Goal: Information Seeking & Learning: Learn about a topic

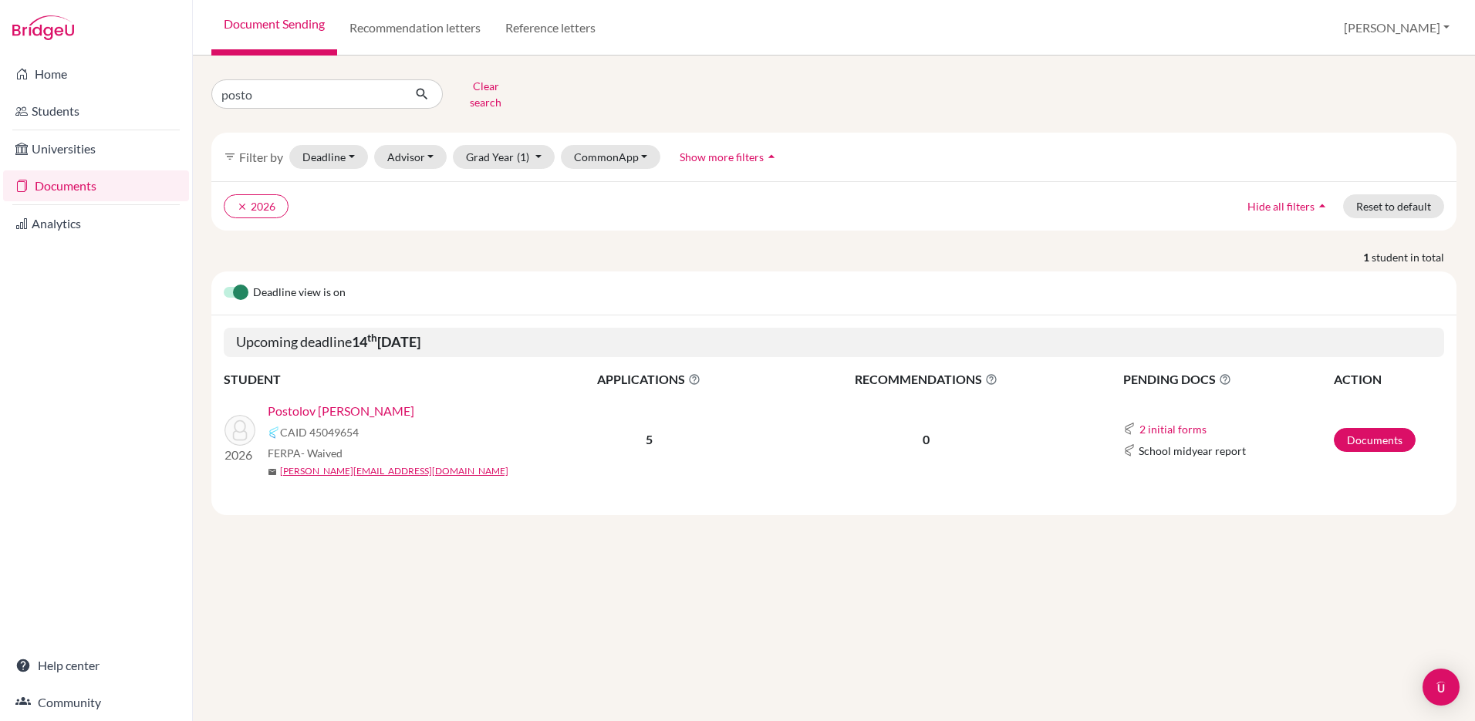
click at [111, 63] on div "Home Students Universities Documents Analytics Help center Community Document S…" at bounding box center [737, 360] width 1475 height 721
type input "[PERSON_NAME]"
click at [486, 79] on button "Clear search" at bounding box center [486, 94] width 86 height 40
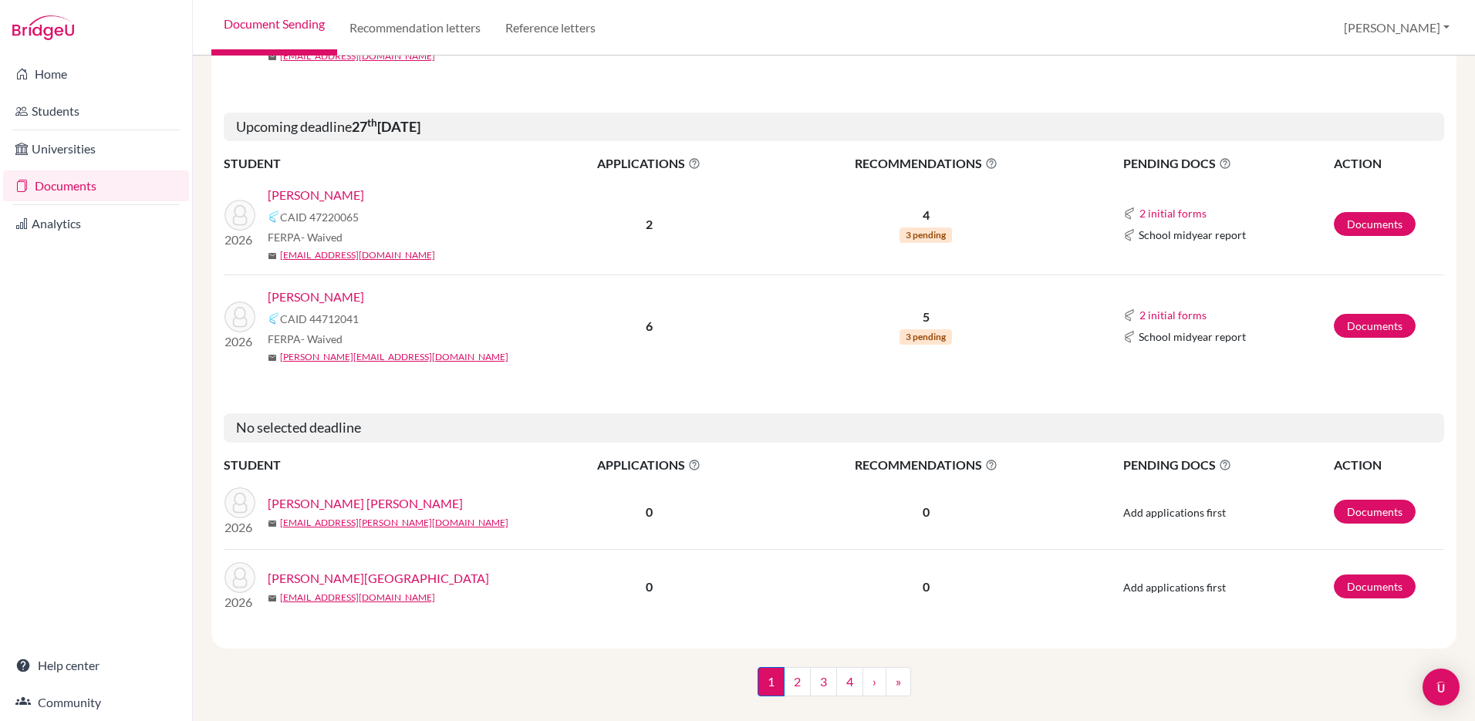
scroll to position [2447, 0]
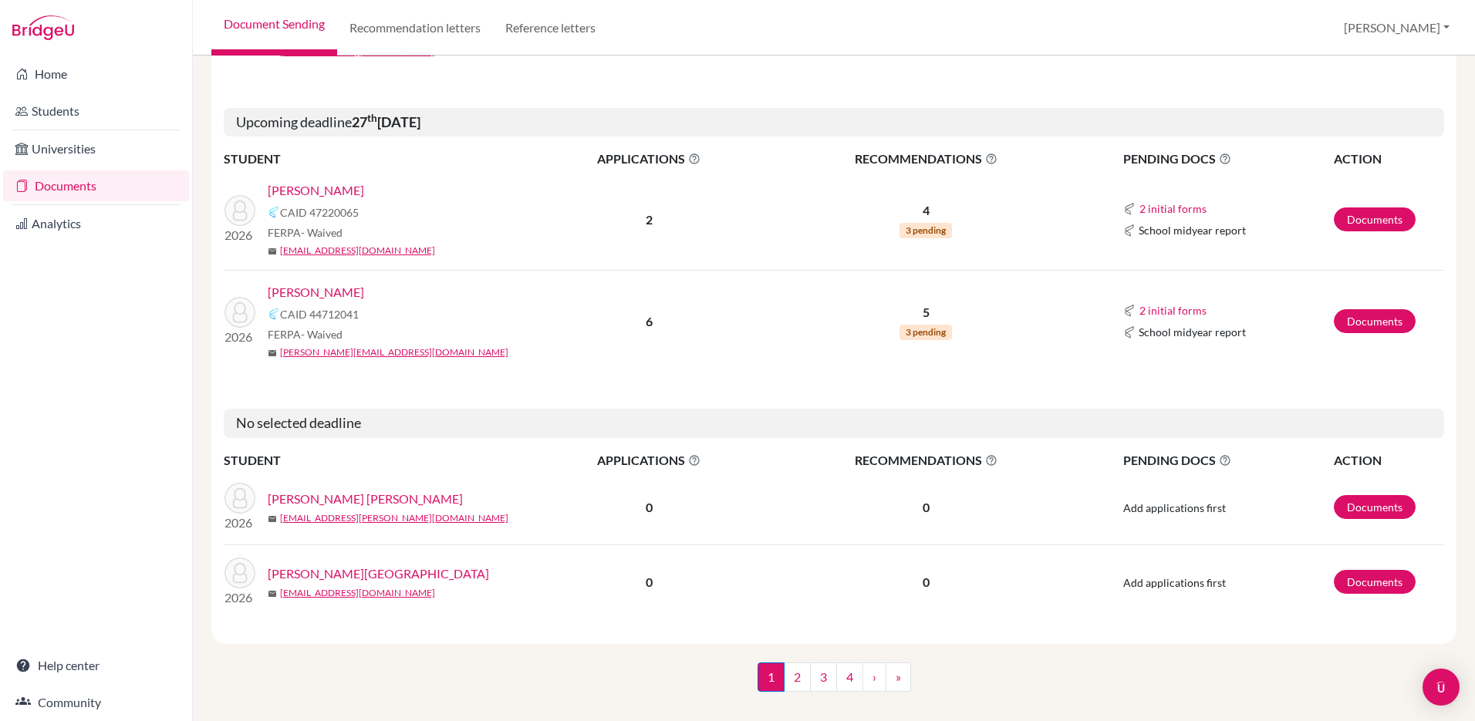
click at [321, 565] on link "[PERSON_NAME][GEOGRAPHIC_DATA]" at bounding box center [378, 574] width 221 height 19
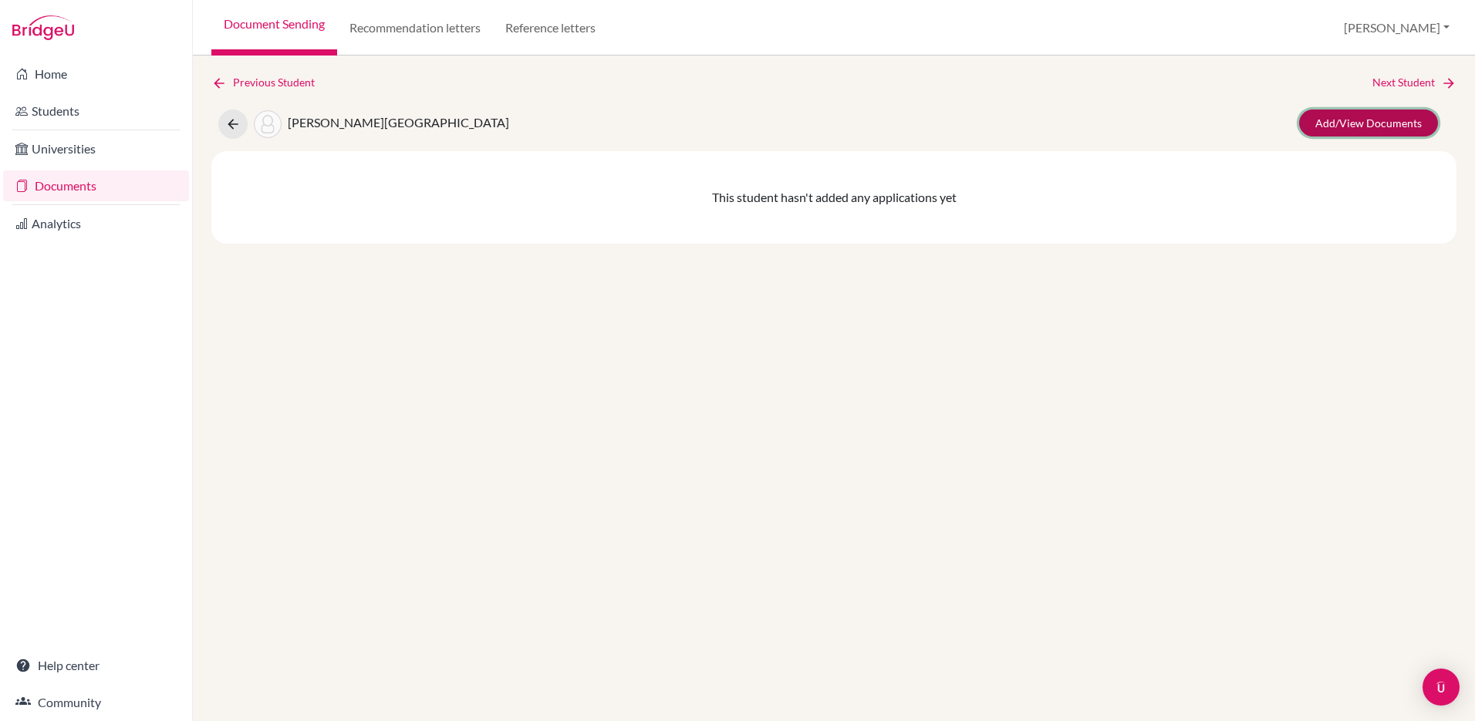
click at [1385, 124] on link "Add/View Documents" at bounding box center [1368, 123] width 139 height 27
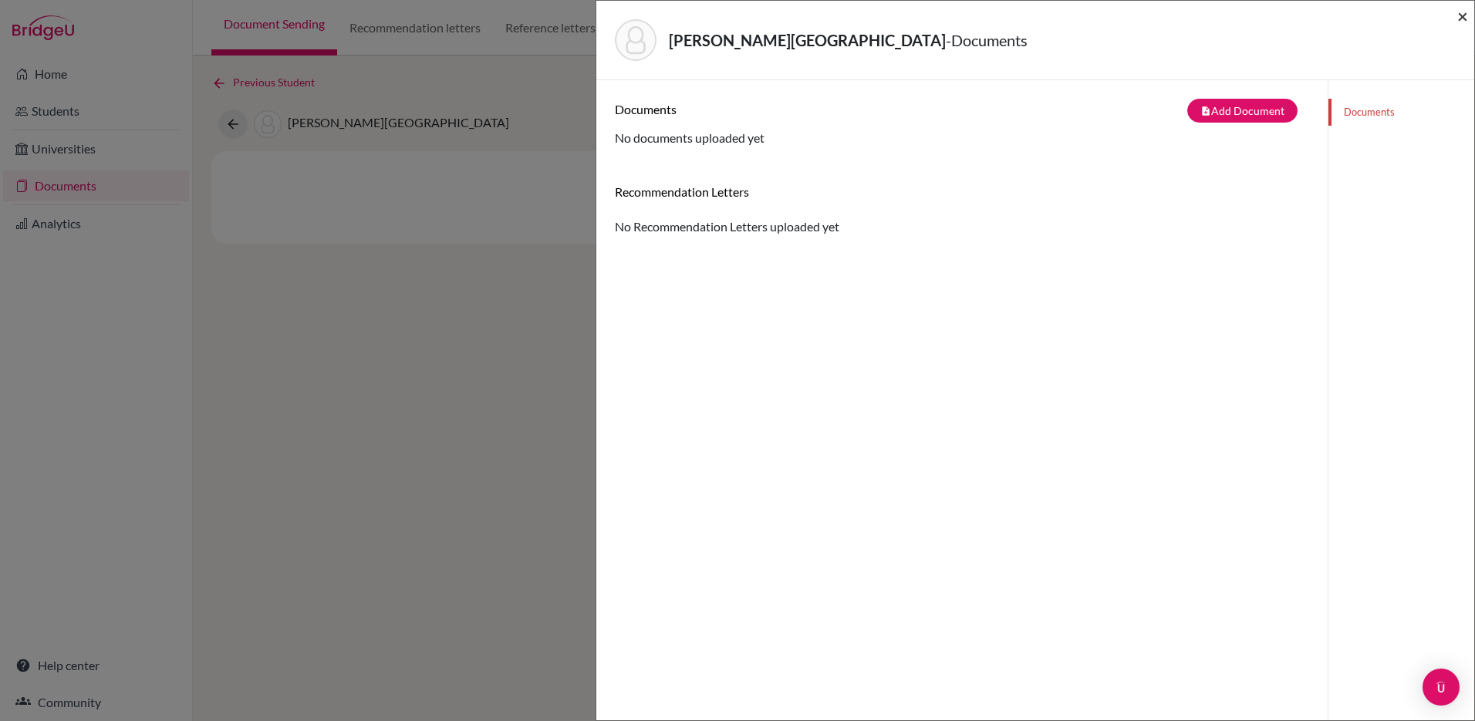
click at [1465, 15] on span "×" at bounding box center [1463, 16] width 11 height 22
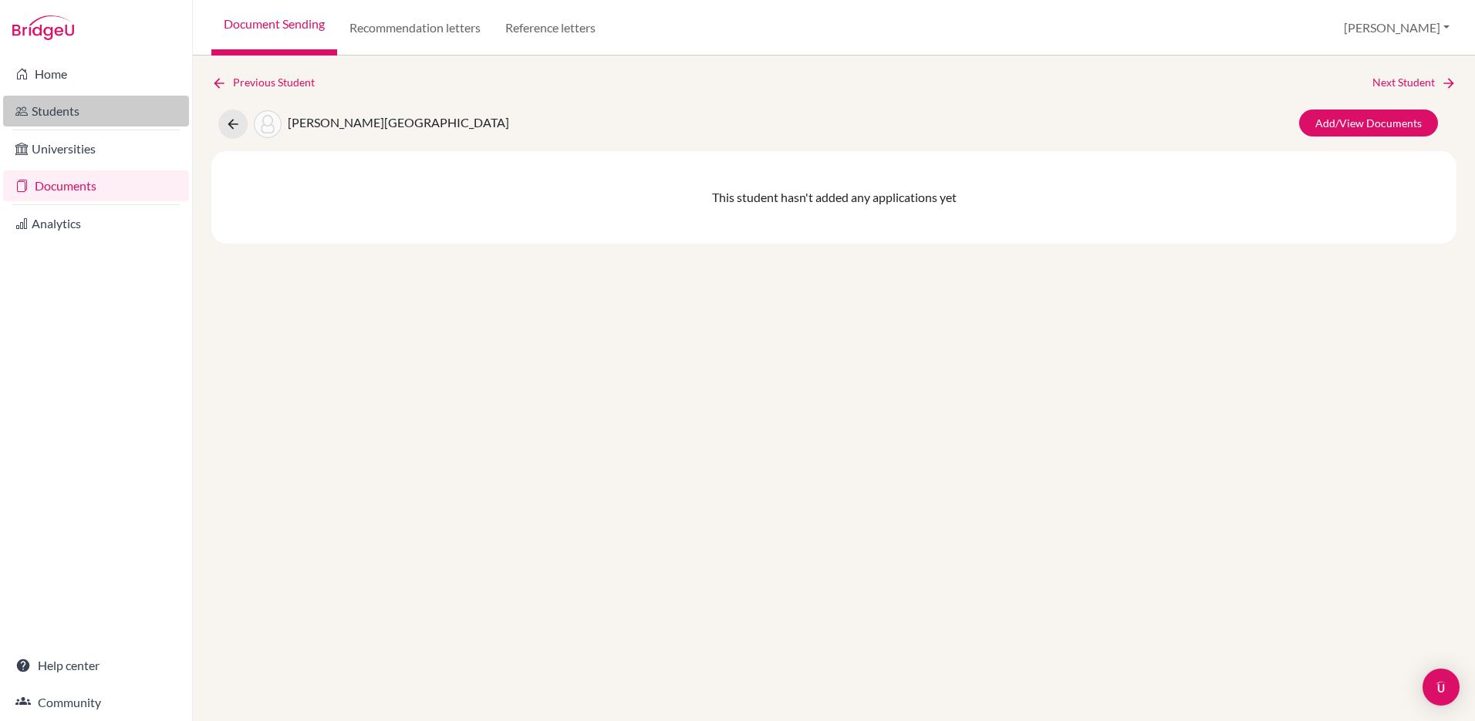
click at [52, 110] on link "Students" at bounding box center [96, 111] width 186 height 31
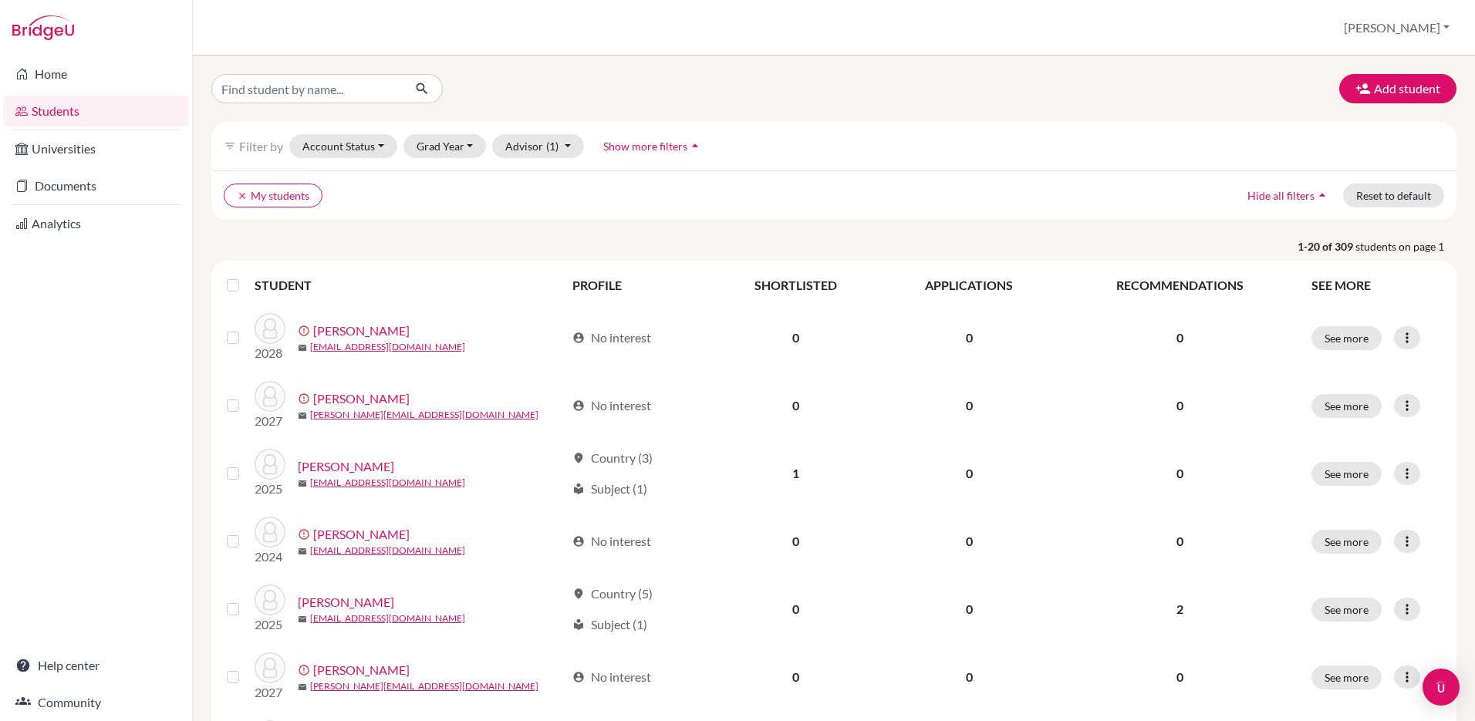
click at [62, 107] on link "Students" at bounding box center [96, 111] width 186 height 31
click at [438, 148] on button "Grad Year" at bounding box center [445, 146] width 83 height 24
click at [448, 232] on span "2026" at bounding box center [437, 228] width 28 height 19
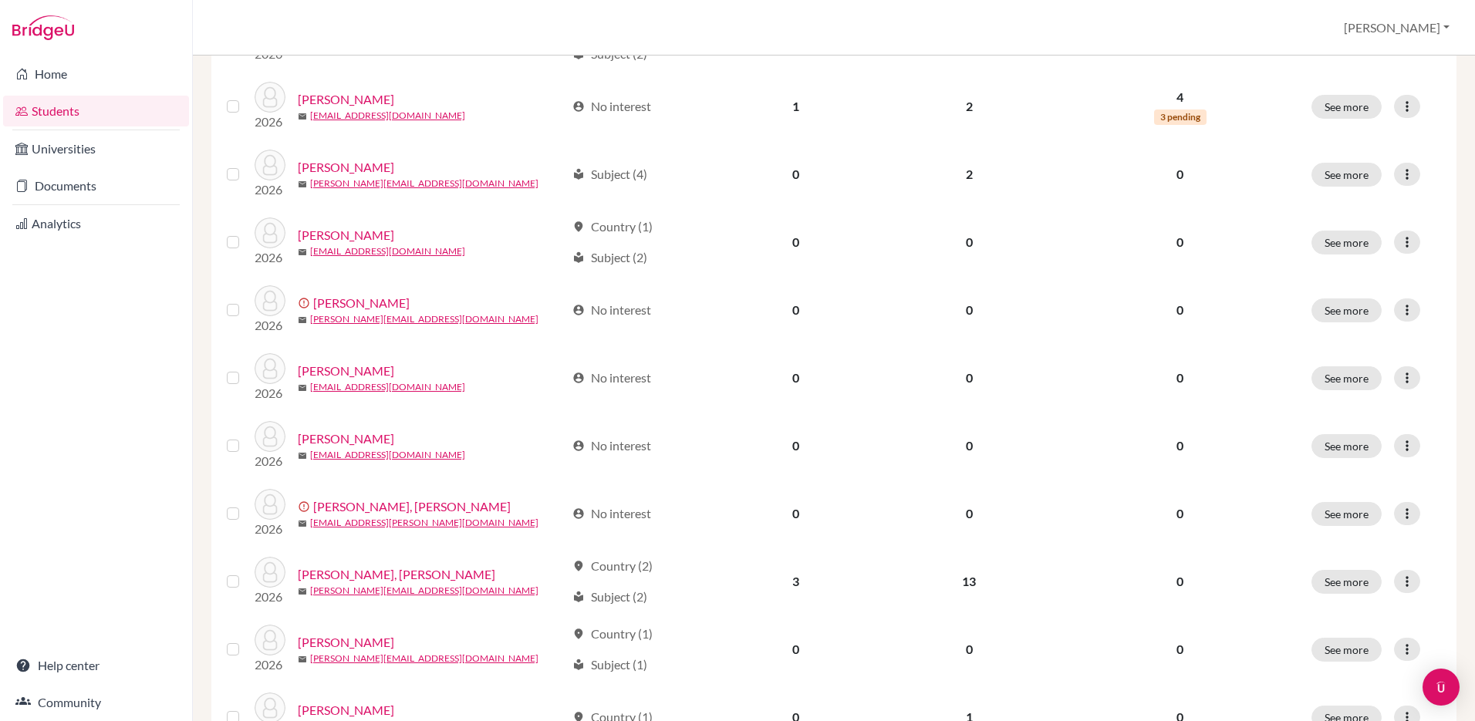
scroll to position [1044, 0]
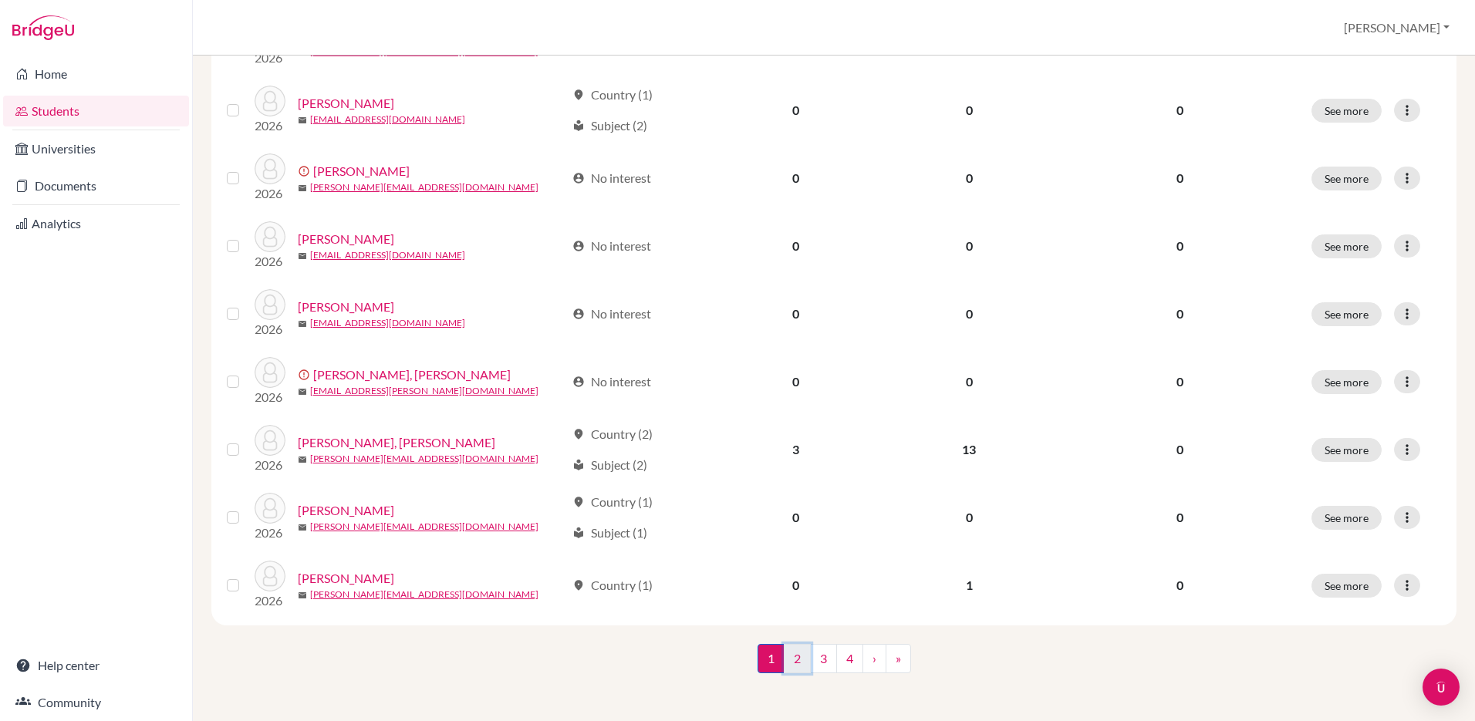
click at [806, 652] on link "2" at bounding box center [797, 658] width 27 height 29
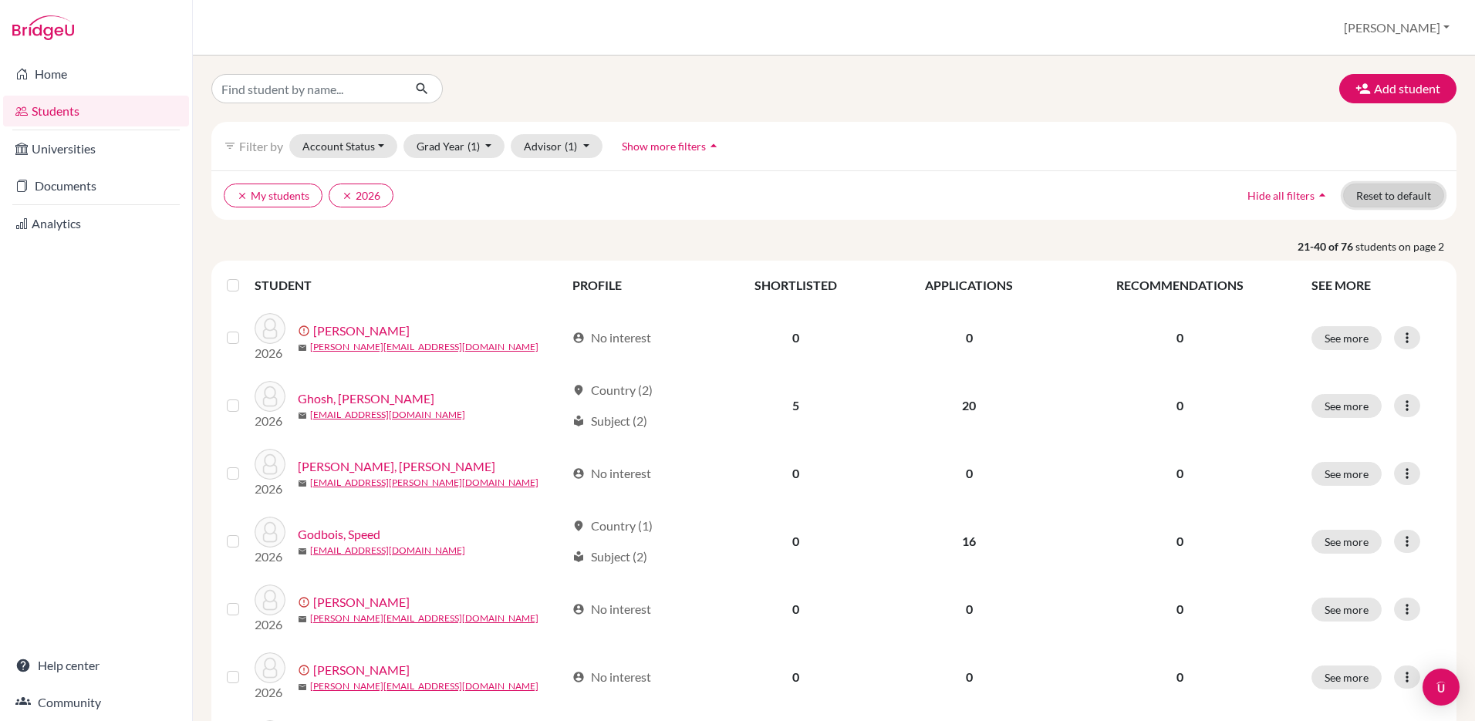
click at [1397, 195] on button "Reset to default" at bounding box center [1393, 196] width 101 height 24
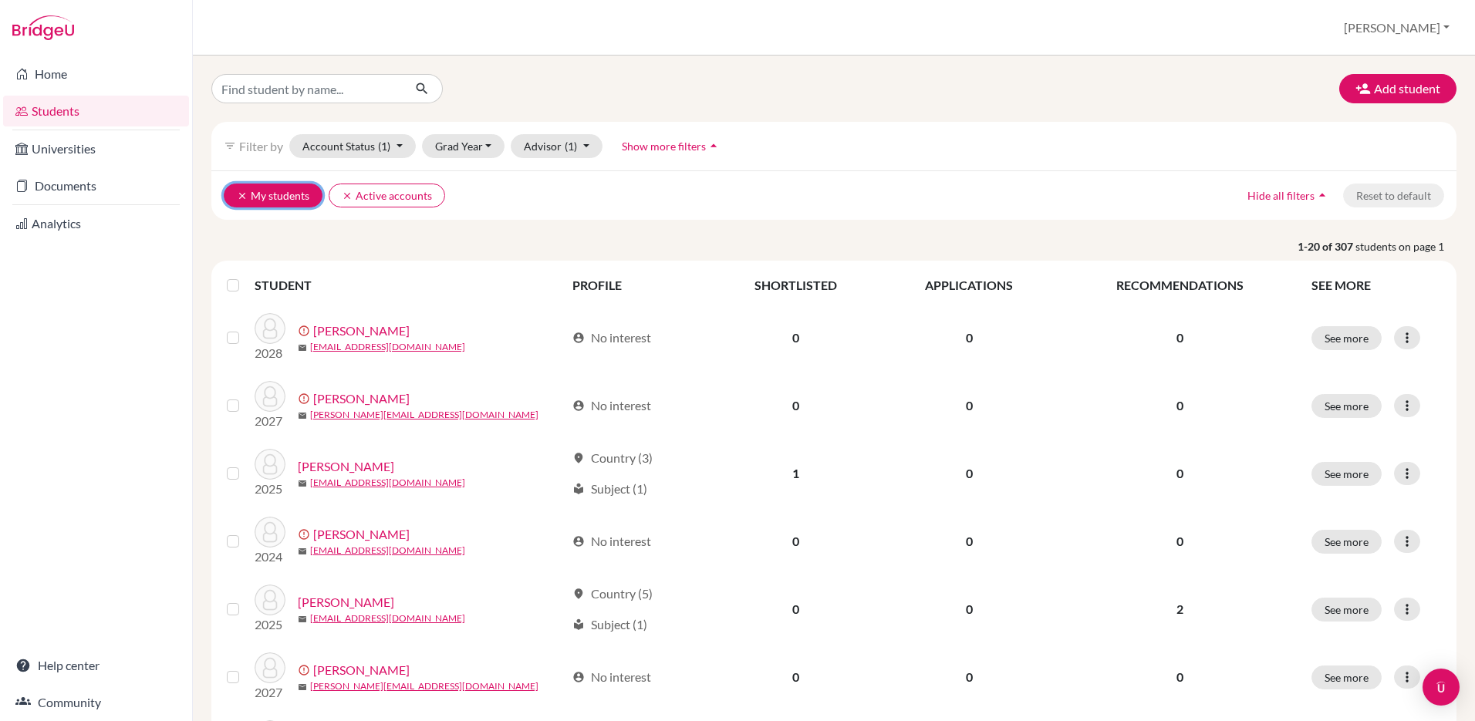
click at [248, 191] on button "clear My students" at bounding box center [273, 196] width 99 height 24
click at [242, 191] on icon "clear" at bounding box center [242, 196] width 11 height 11
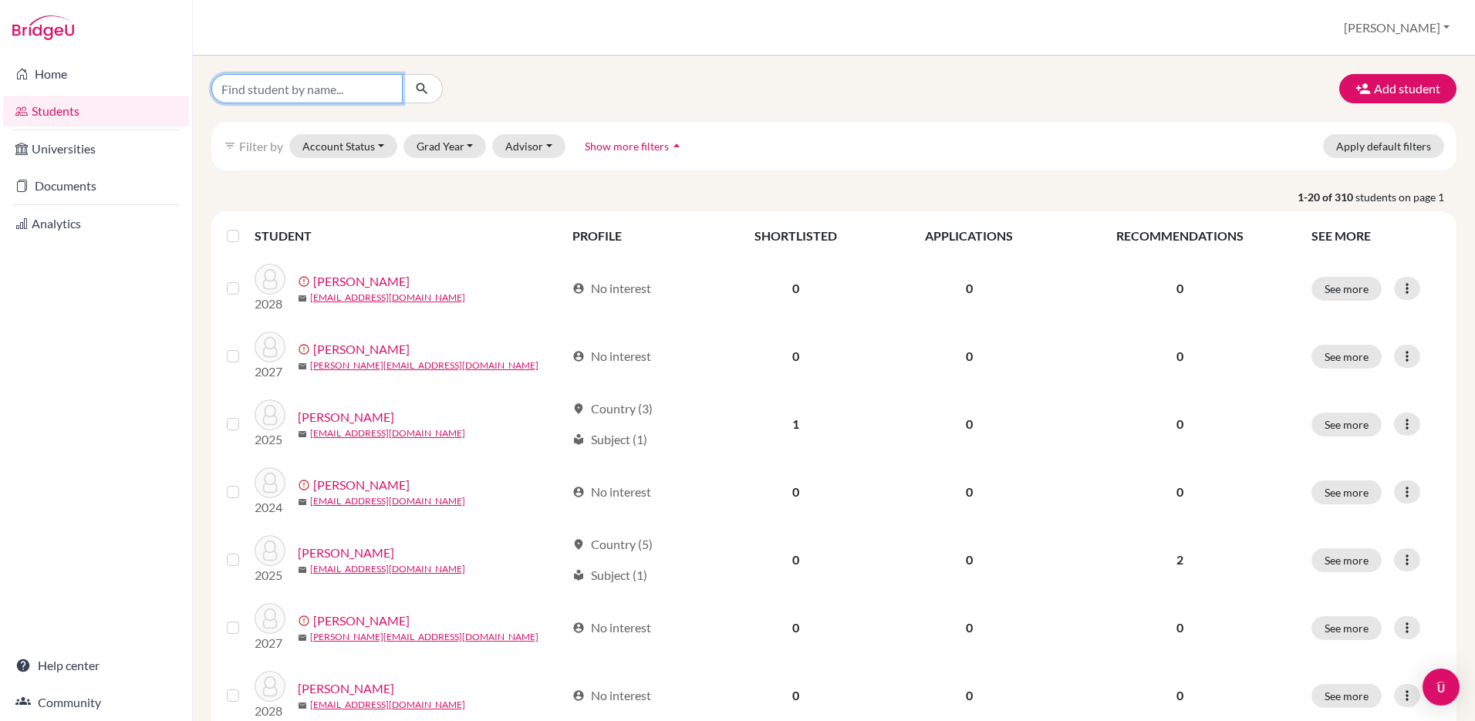
click at [357, 92] on input "Find student by name..." at bounding box center [306, 88] width 191 height 29
type input "b"
type input "victoria"
click button "submit" at bounding box center [422, 88] width 41 height 29
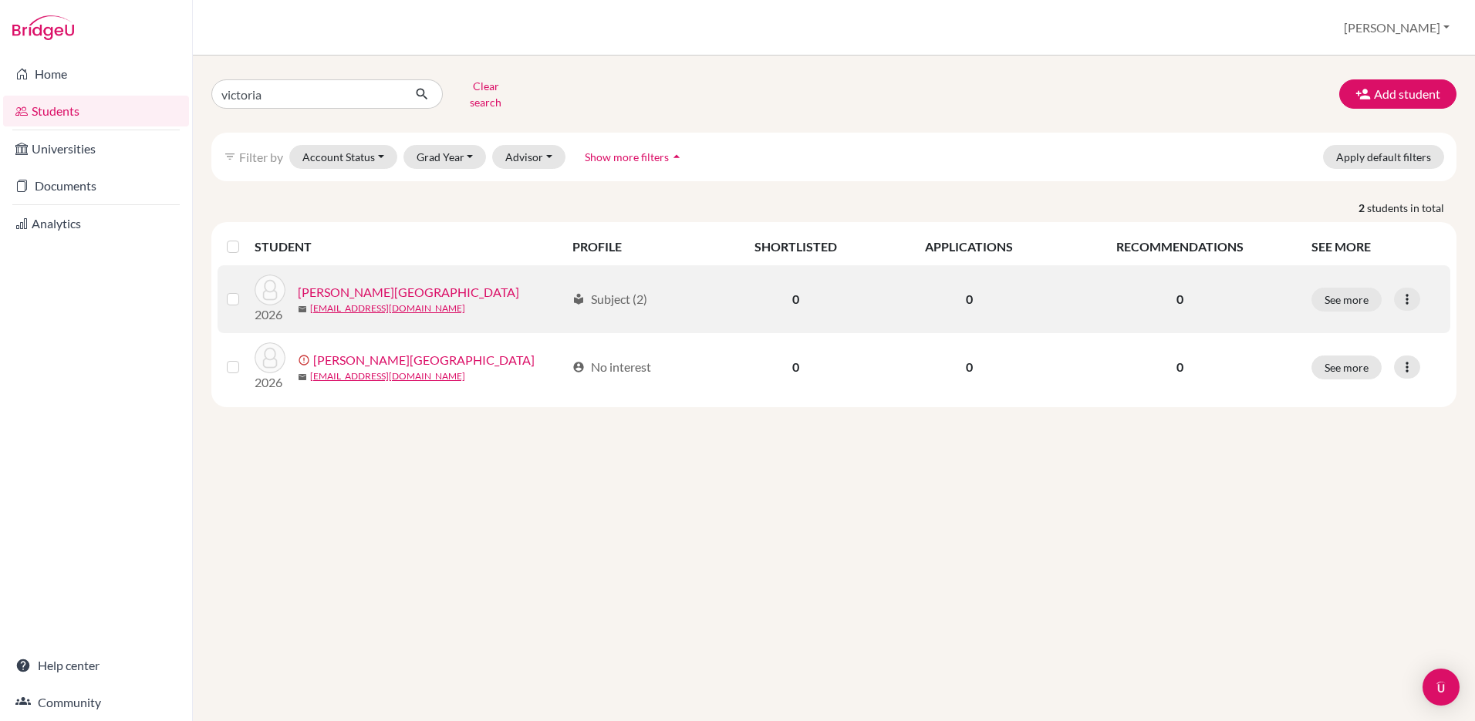
click at [373, 283] on link "[PERSON_NAME][GEOGRAPHIC_DATA]" at bounding box center [408, 292] width 221 height 19
